Goal: Transaction & Acquisition: Purchase product/service

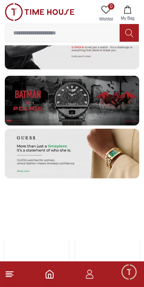
scroll to position [1448, 0]
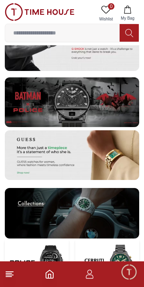
click at [96, 104] on img at bounding box center [72, 102] width 135 height 50
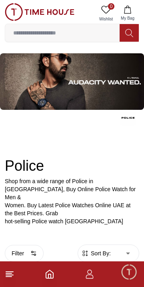
click at [99, 90] on img at bounding box center [72, 81] width 144 height 56
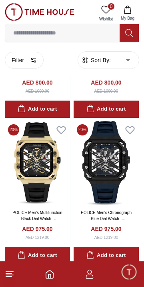
scroll to position [2347, 0]
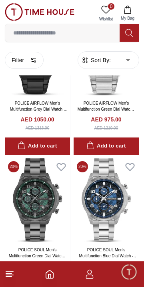
scroll to position [5823, 0]
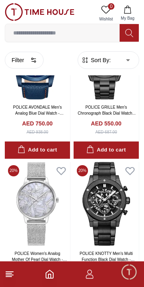
scroll to position [7284, 0]
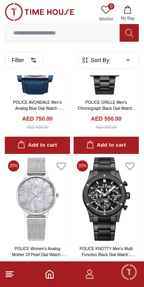
scroll to position [7397, 0]
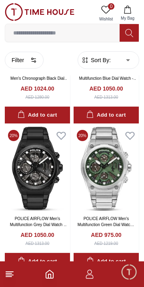
scroll to position [4723, 0]
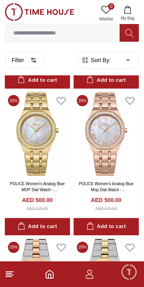
scroll to position [1157, 0]
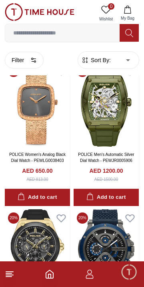
scroll to position [3000, 0]
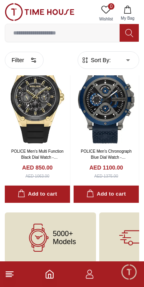
click at [54, 275] on icon "Home" at bounding box center [50, 274] width 10 height 10
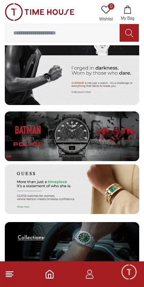
scroll to position [1427, 0]
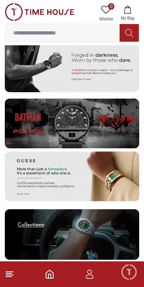
click at [87, 116] on img at bounding box center [72, 123] width 135 height 50
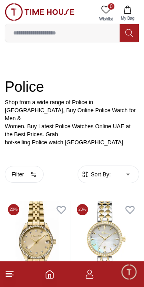
scroll to position [78, 0]
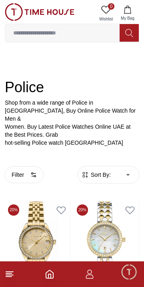
click at [32, 171] on icon "button" at bounding box center [33, 174] width 6 height 6
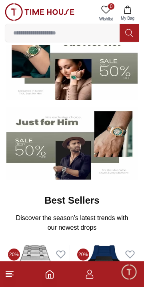
scroll to position [1427, 0]
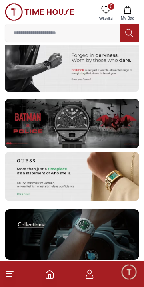
click at [82, 125] on img at bounding box center [72, 123] width 135 height 50
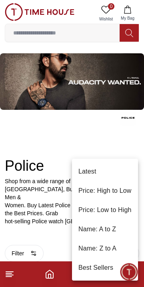
click at [116, 191] on li "Price: High to Low" at bounding box center [105, 190] width 66 height 19
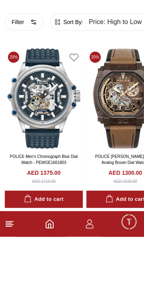
scroll to position [181, 0]
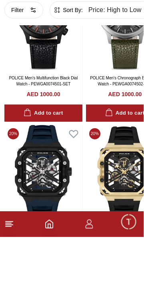
scroll to position [1731, 0]
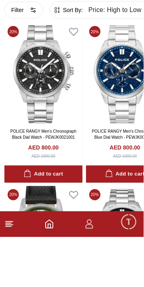
scroll to position [1555, 0]
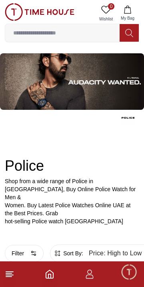
type input "******"
click at [125, 34] on button at bounding box center [129, 33] width 19 height 18
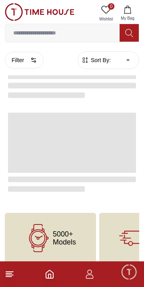
scroll to position [68, 0]
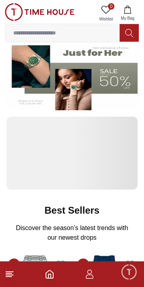
scroll to position [1448, 0]
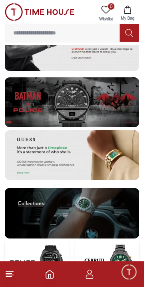
click at [6, 6] on img at bounding box center [40, 12] width 70 height 18
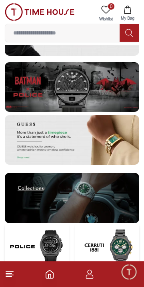
scroll to position [0, 0]
